Goal: Find specific page/section: Find specific page/section

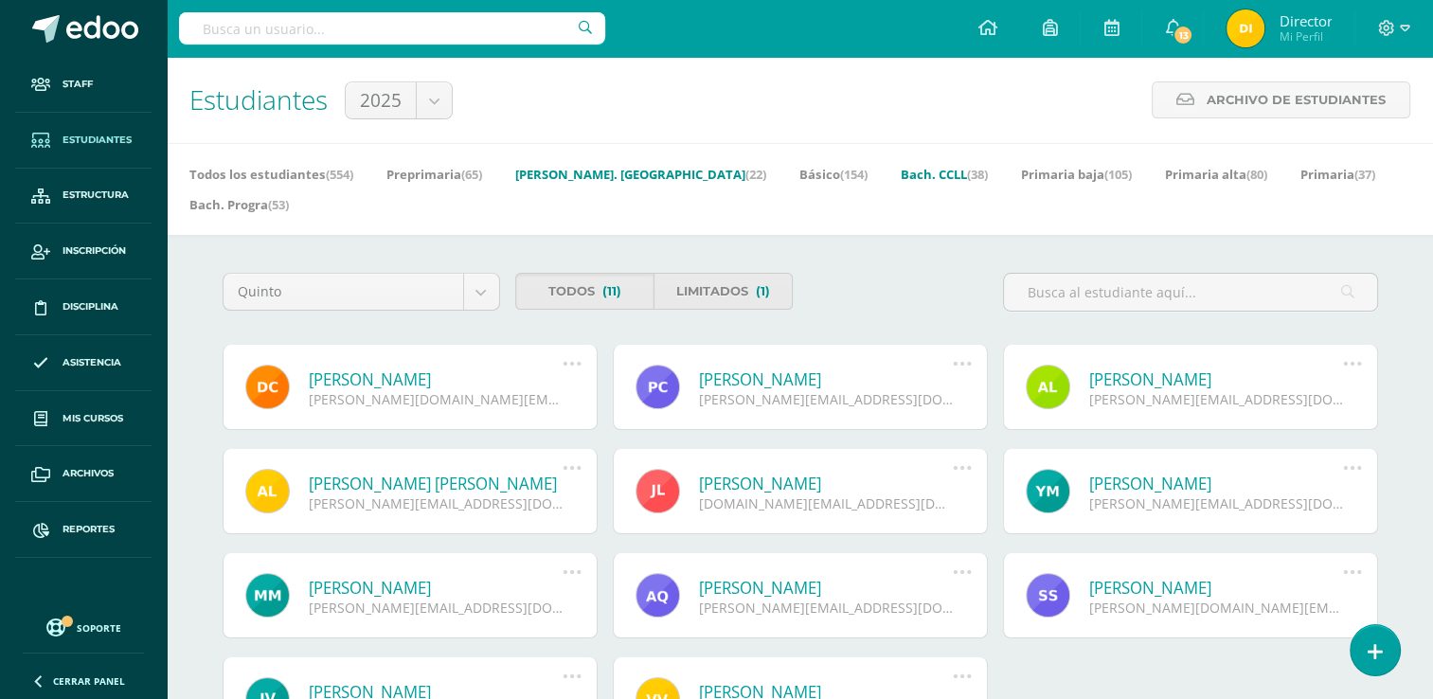
click at [574, 178] on link "Bach. Dibujo (22)" at bounding box center [640, 174] width 251 height 30
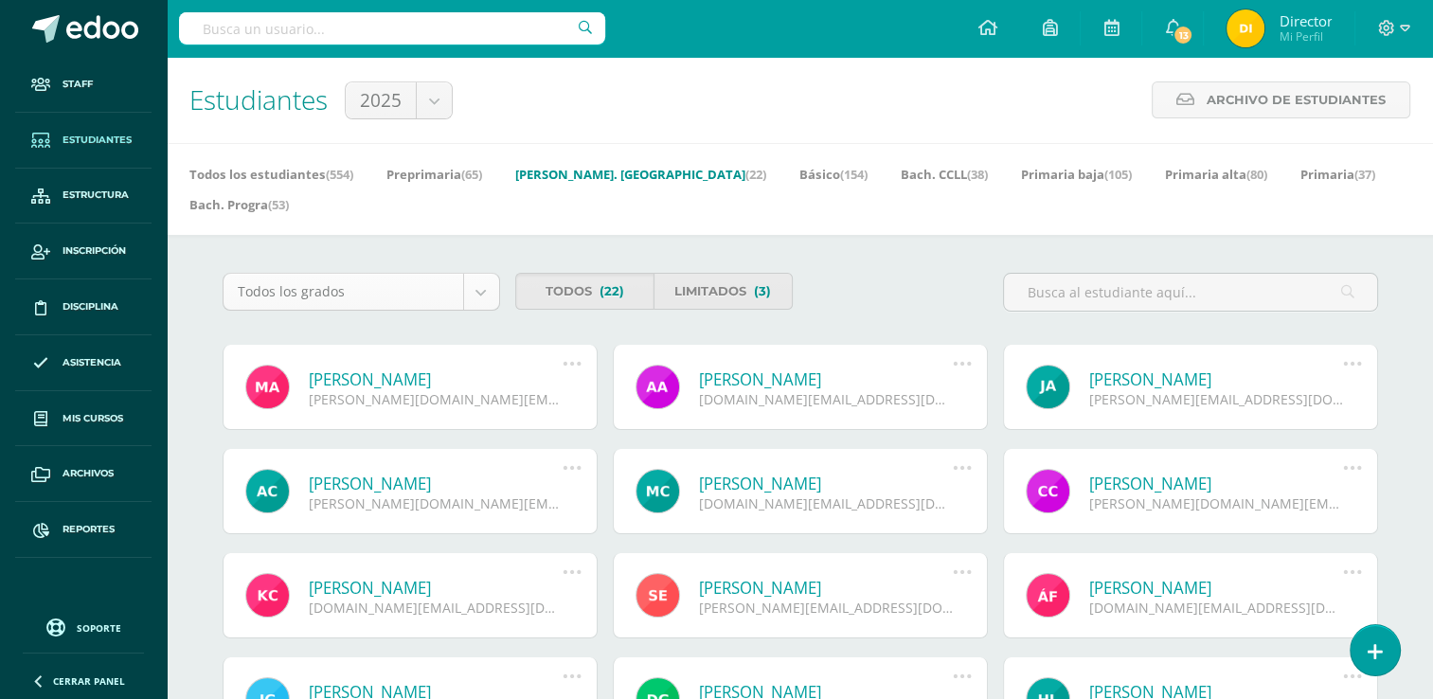
click at [481, 259] on body "Staff Estudiantes Estructura Inscripción Disciplina Asistencia Mis cursos Archi…" at bounding box center [716, 632] width 1433 height 1264
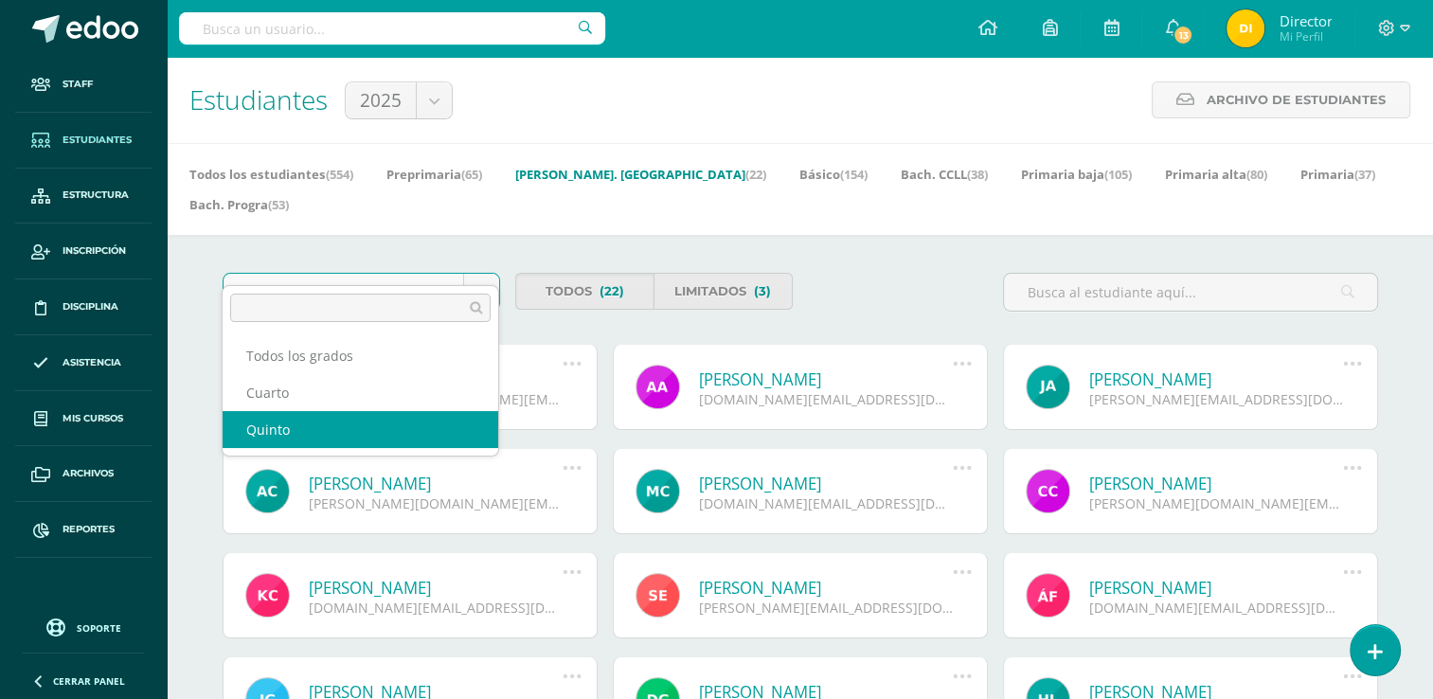
select select "18"
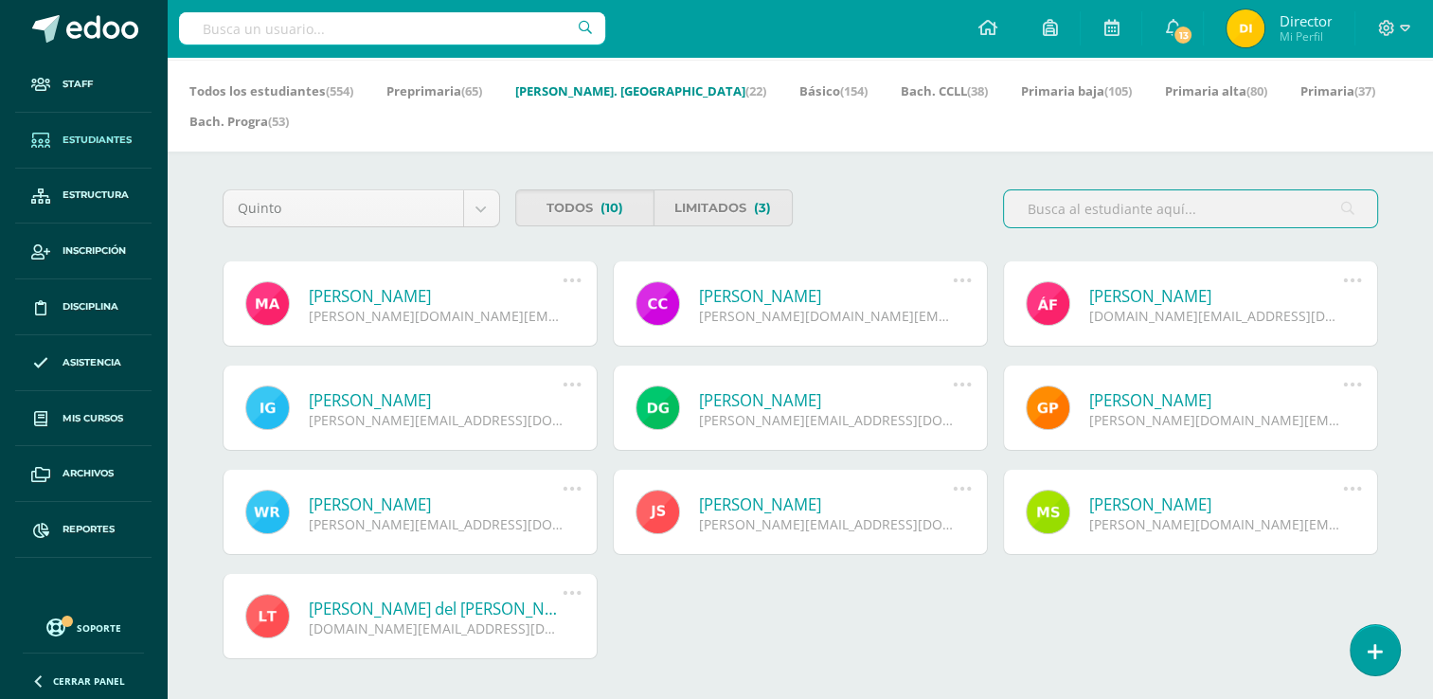
scroll to position [117, 0]
